Goal: Transaction & Acquisition: Book appointment/travel/reservation

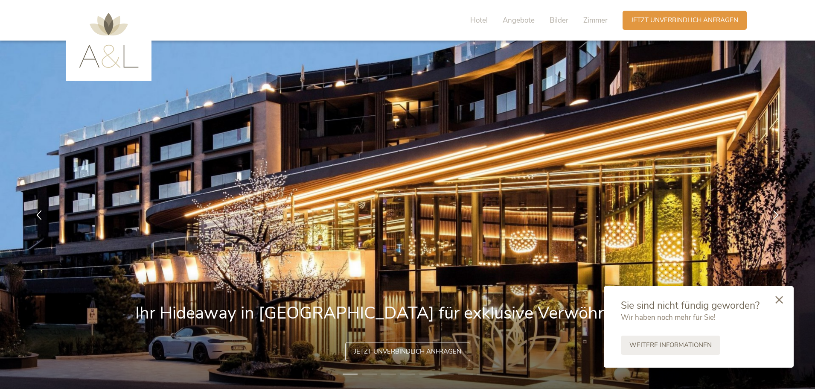
click at [780, 298] on icon at bounding box center [779, 300] width 8 height 8
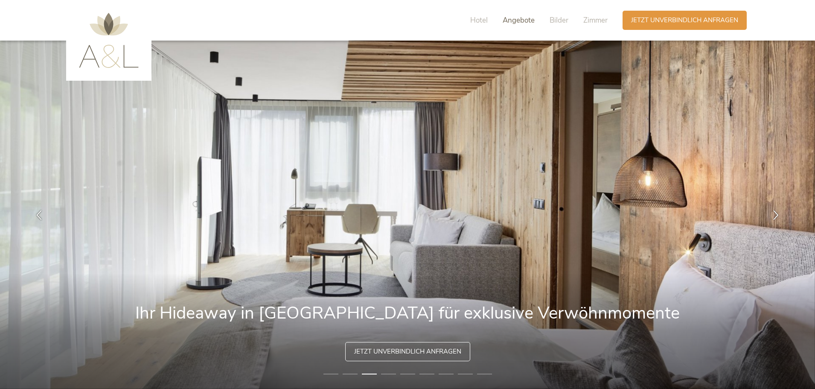
click at [528, 18] on span "Angebote" at bounding box center [519, 20] width 32 height 10
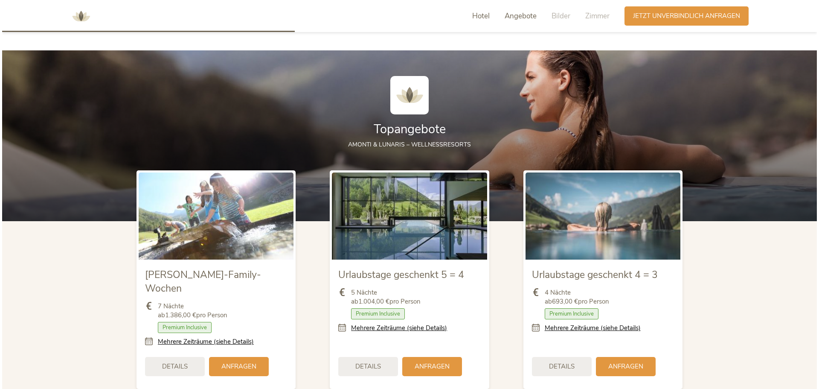
scroll to position [925, 0]
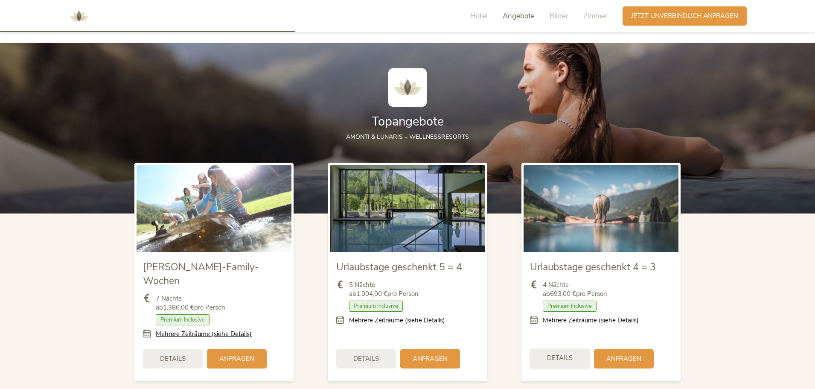
click at [565, 353] on span "Details" at bounding box center [560, 357] width 26 height 9
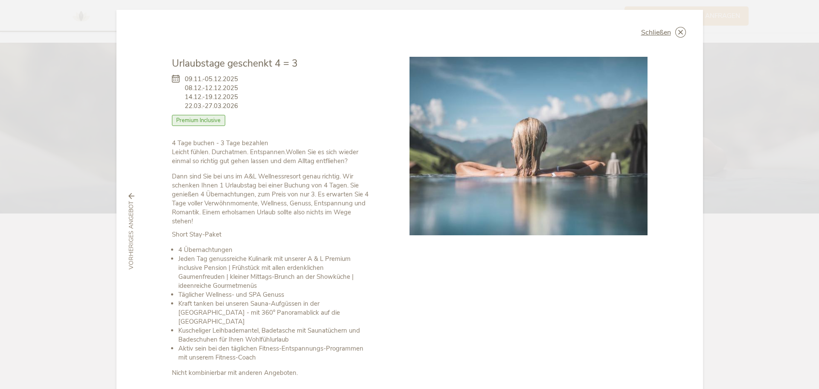
scroll to position [0, 0]
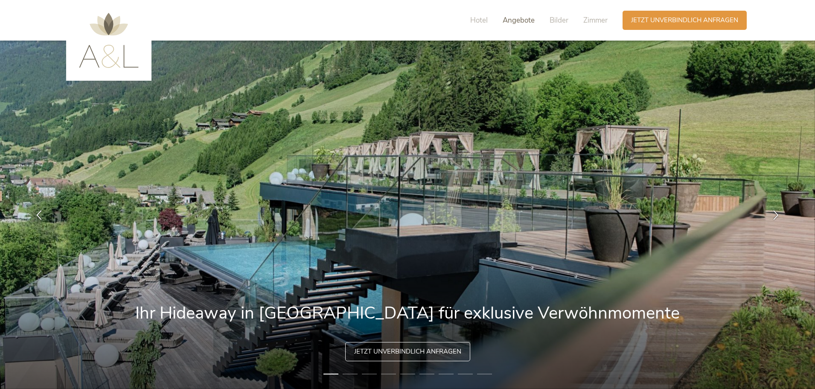
click at [524, 23] on span "Angebote" at bounding box center [519, 20] width 32 height 10
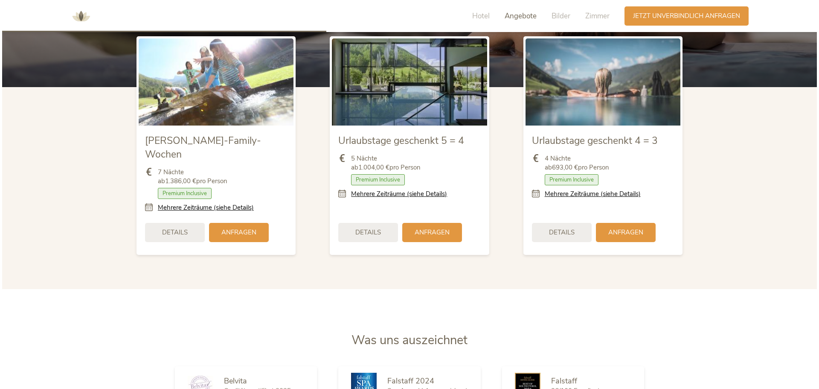
scroll to position [1053, 0]
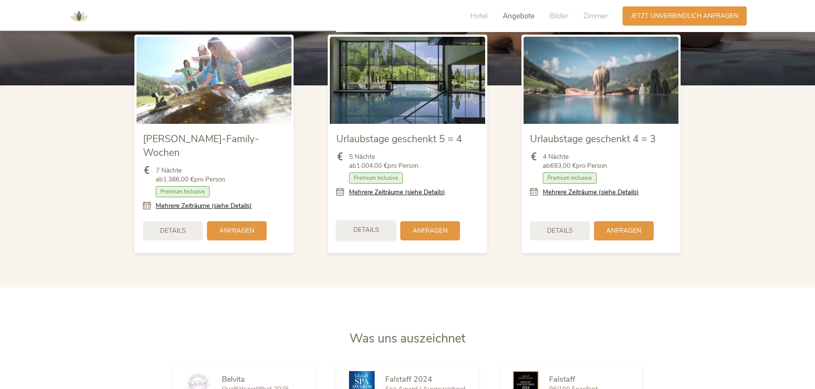
click at [359, 225] on span "Details" at bounding box center [366, 229] width 26 height 9
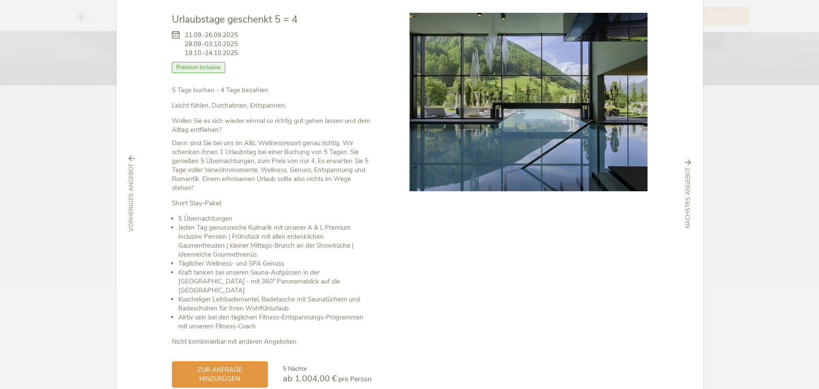
scroll to position [84, 0]
